Goal: Information Seeking & Learning: Learn about a topic

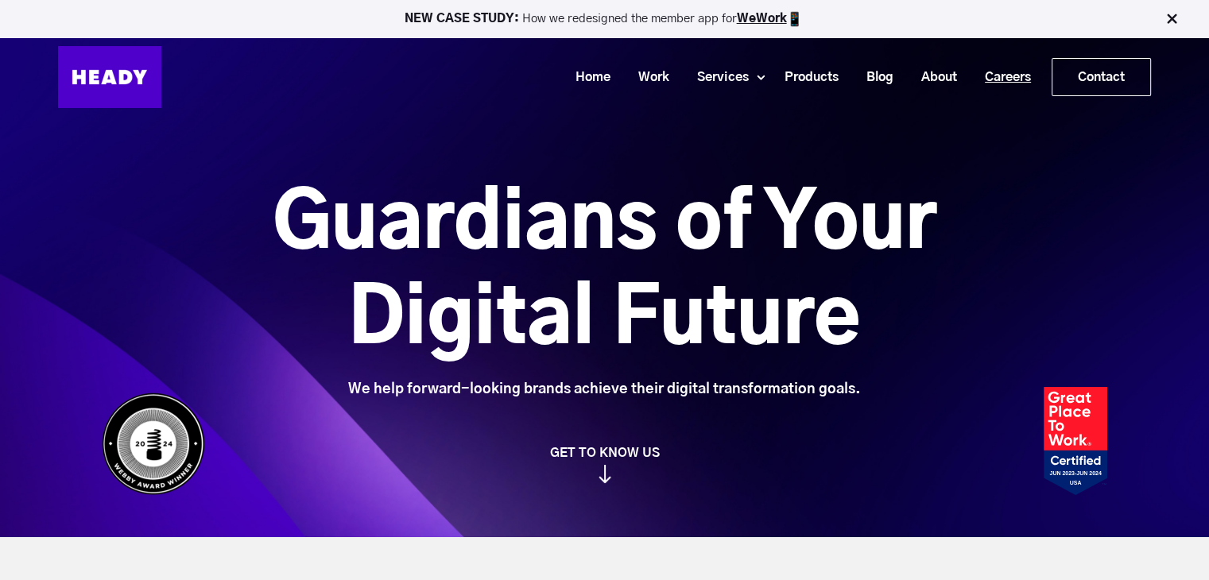
click at [993, 77] on link "Careers" at bounding box center [1002, 77] width 74 height 29
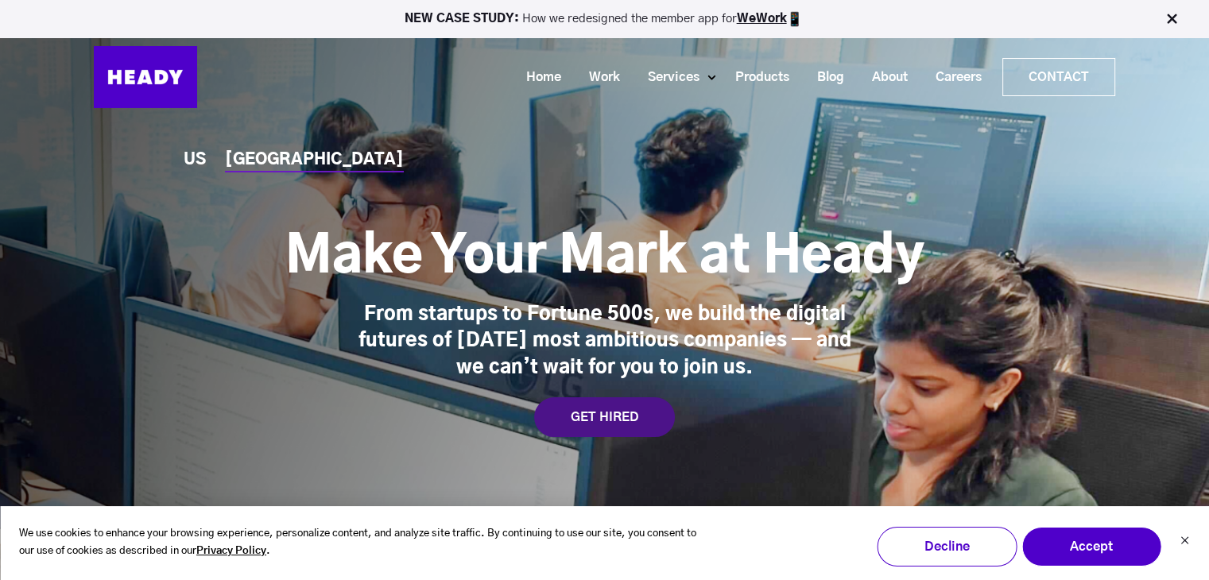
click at [568, 411] on div "GET HIRED" at bounding box center [604, 418] width 141 height 40
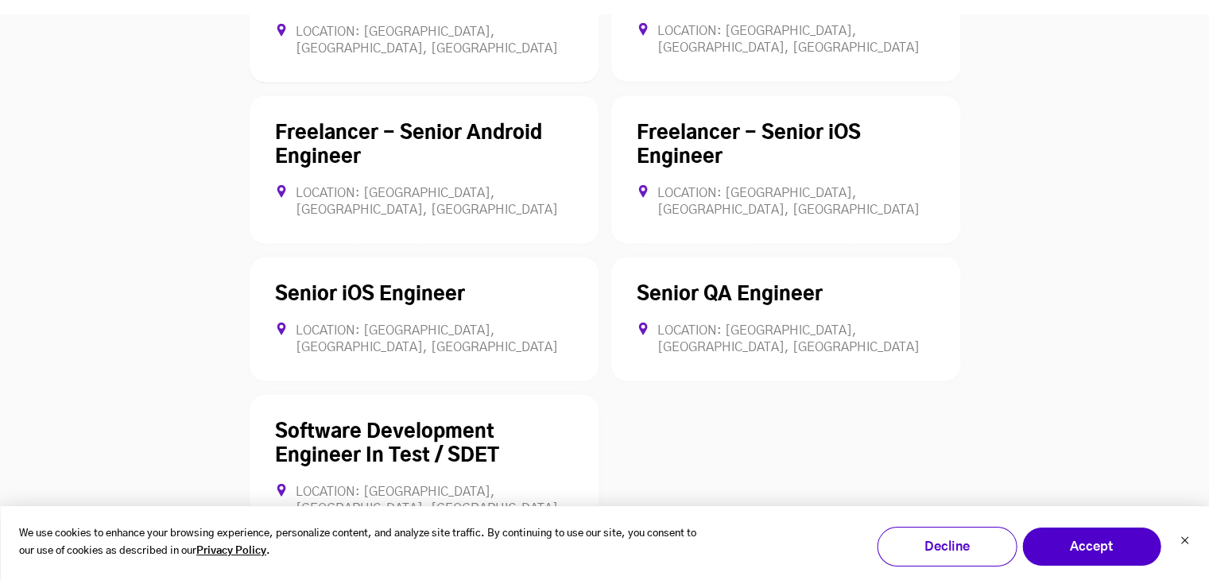
scroll to position [4613, 0]
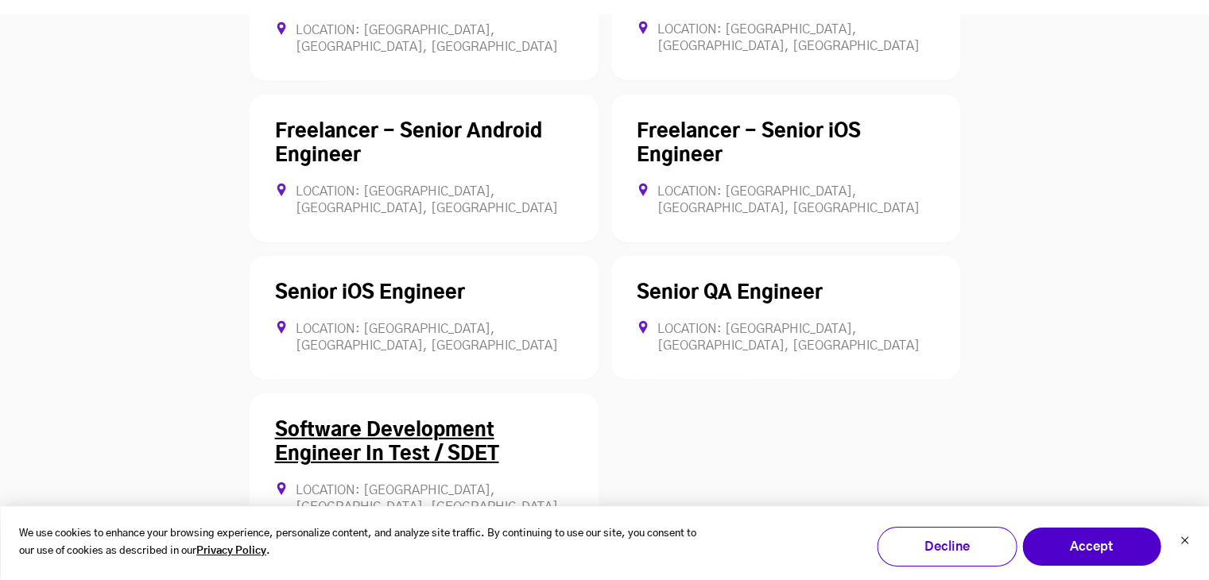
click at [478, 421] on link "Software Development Engineer In Test / SDET" at bounding box center [387, 442] width 224 height 43
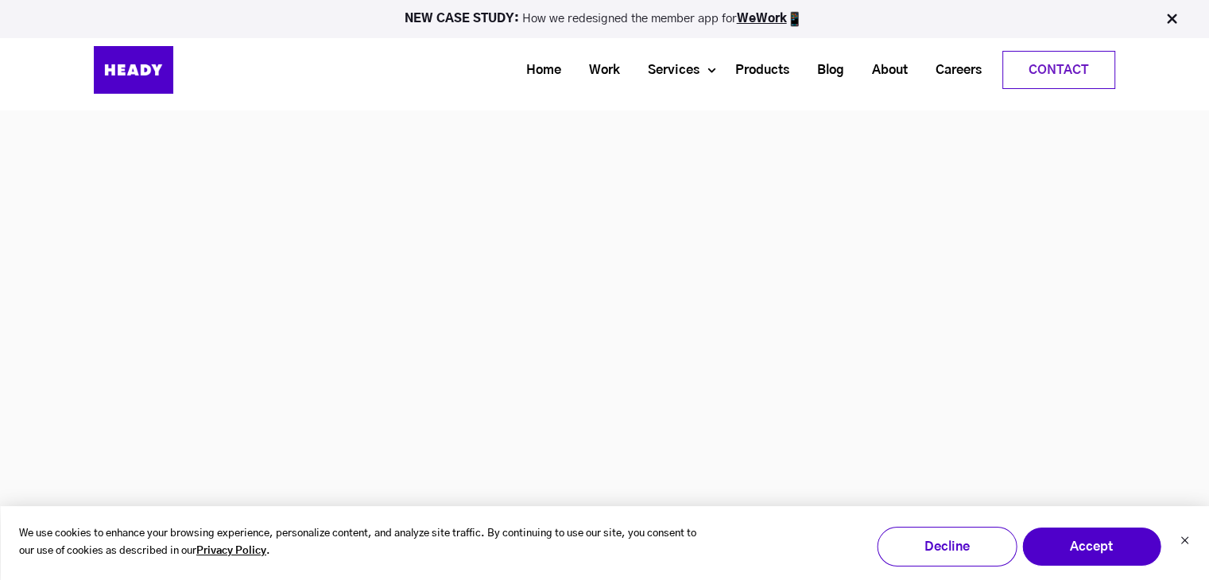
scroll to position [4420, 0]
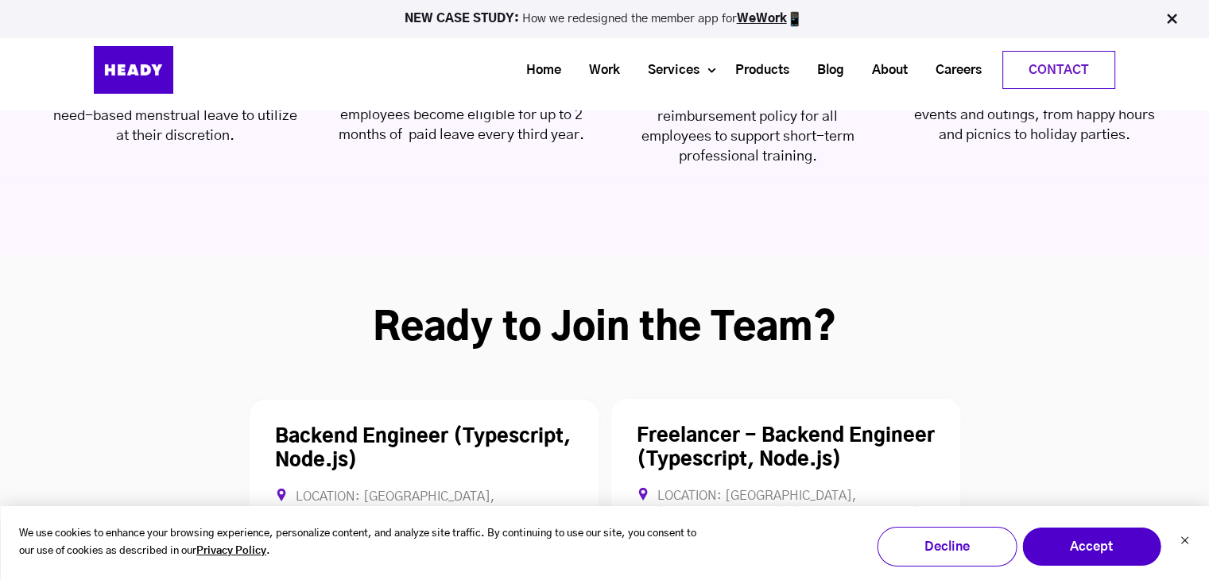
scroll to position [4145, 0]
click at [498, 429] on link "Backend Engineer (Typescript, Node.js)" at bounding box center [423, 450] width 296 height 43
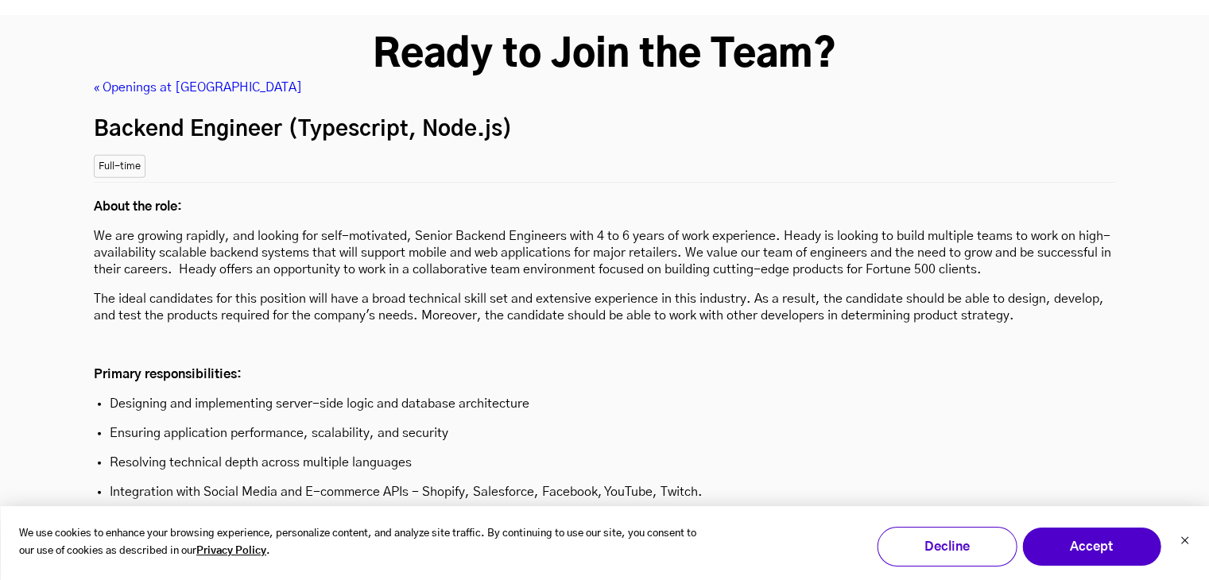
scroll to position [4388, 0]
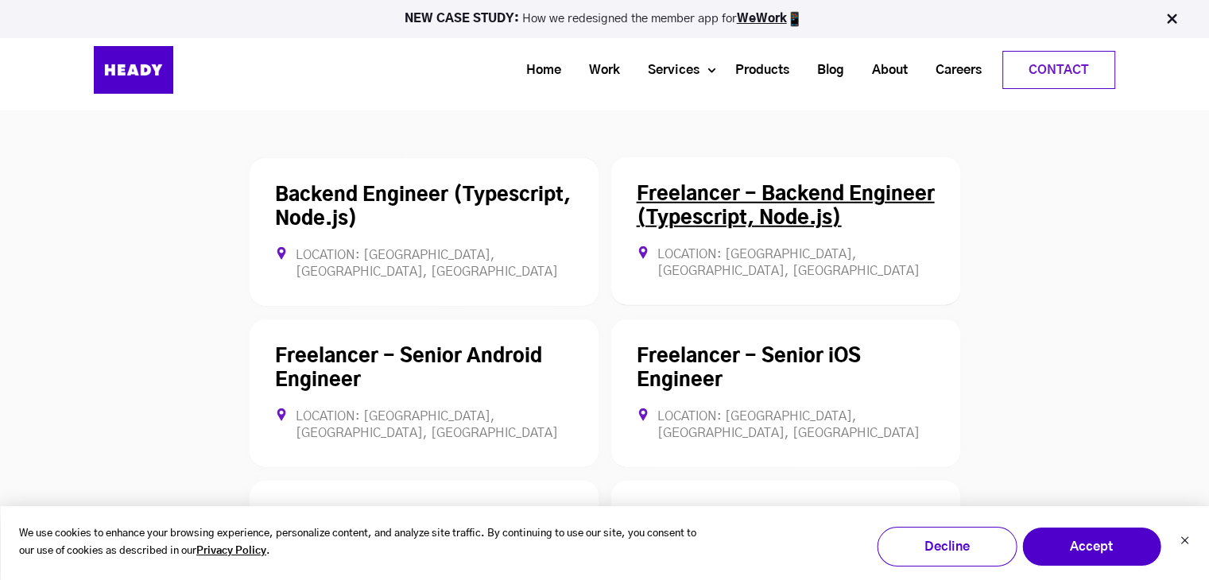
click at [716, 185] on link "Freelancer - Backend Engineer (Typescript, Node.js)" at bounding box center [786, 206] width 298 height 43
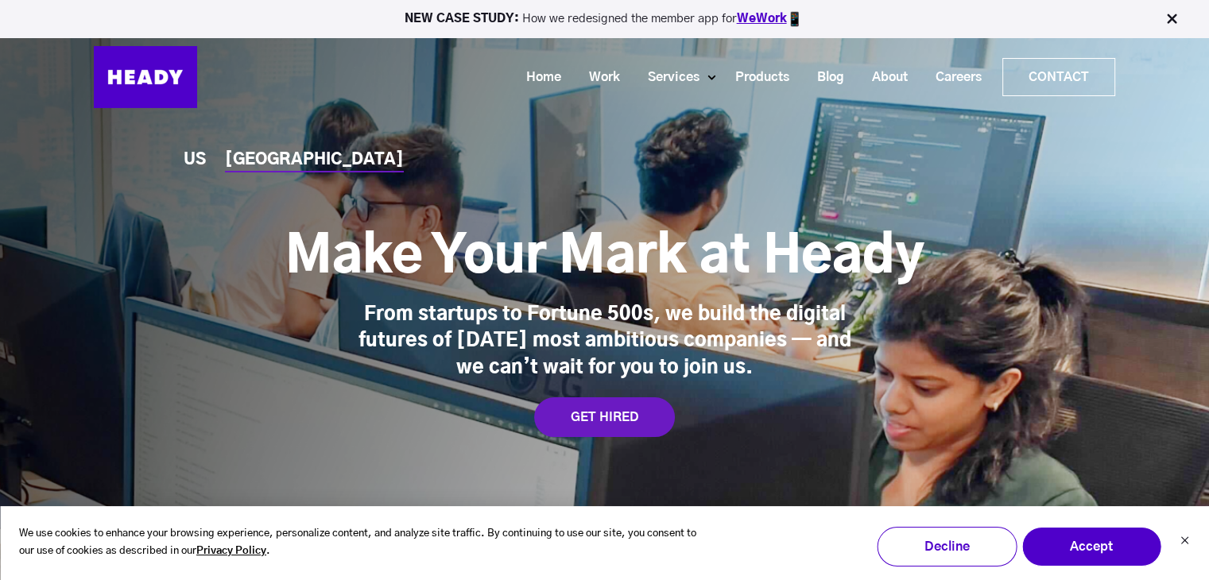
click at [754, 22] on link "WeWork" at bounding box center [762, 19] width 50 height 12
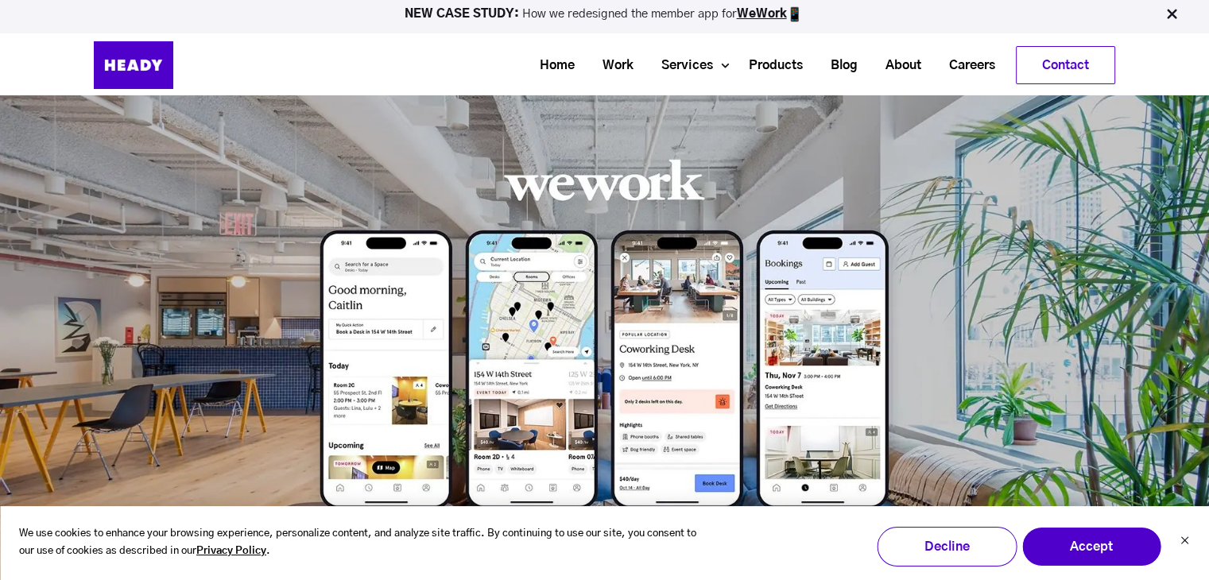
scroll to position [434, 0]
